Goal: Task Accomplishment & Management: Use online tool/utility

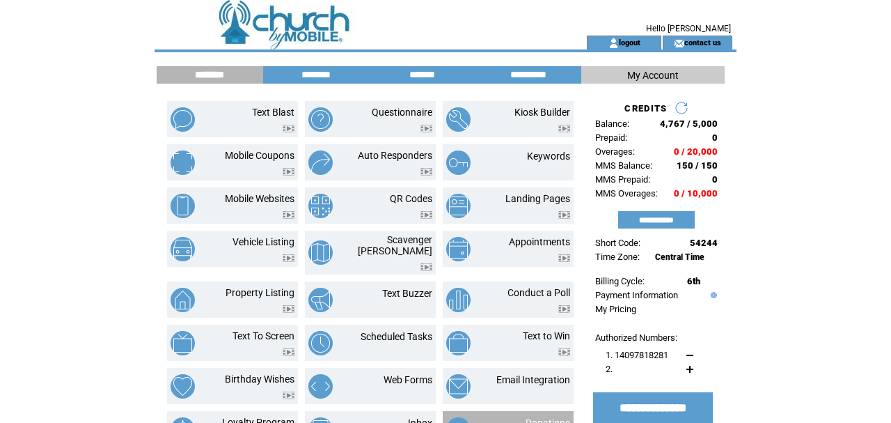
click at [549, 422] on div at bounding box center [548, 430] width 45 height 5
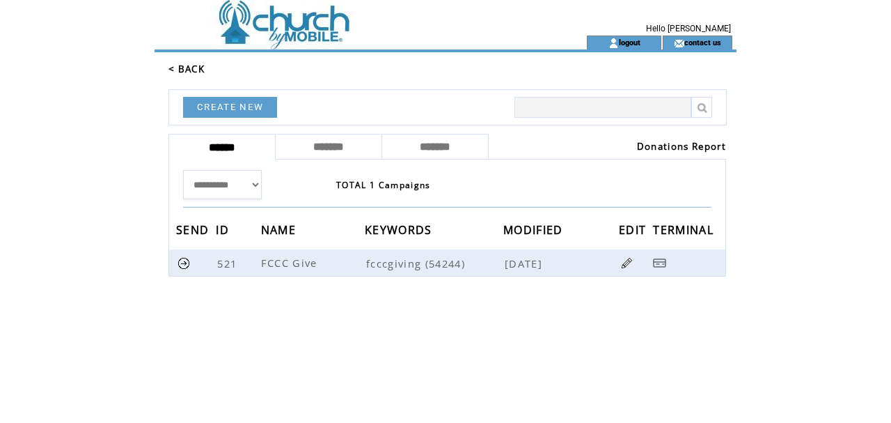
click at [662, 150] on link "Donations Report" at bounding box center [681, 146] width 89 height 13
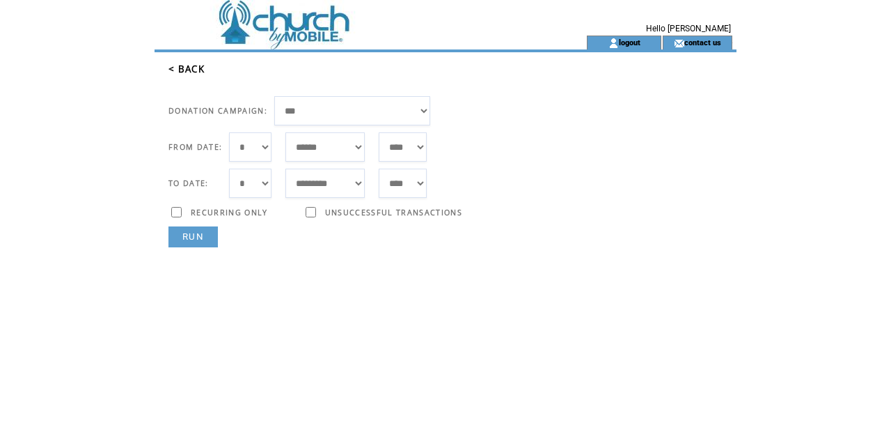
select select "***"
select select "*"
click at [196, 230] on link "RUN" at bounding box center [192, 236] width 49 height 21
select select "*"
click at [175, 233] on link "RUN" at bounding box center [192, 236] width 49 height 21
